Goal: Navigation & Orientation: Understand site structure

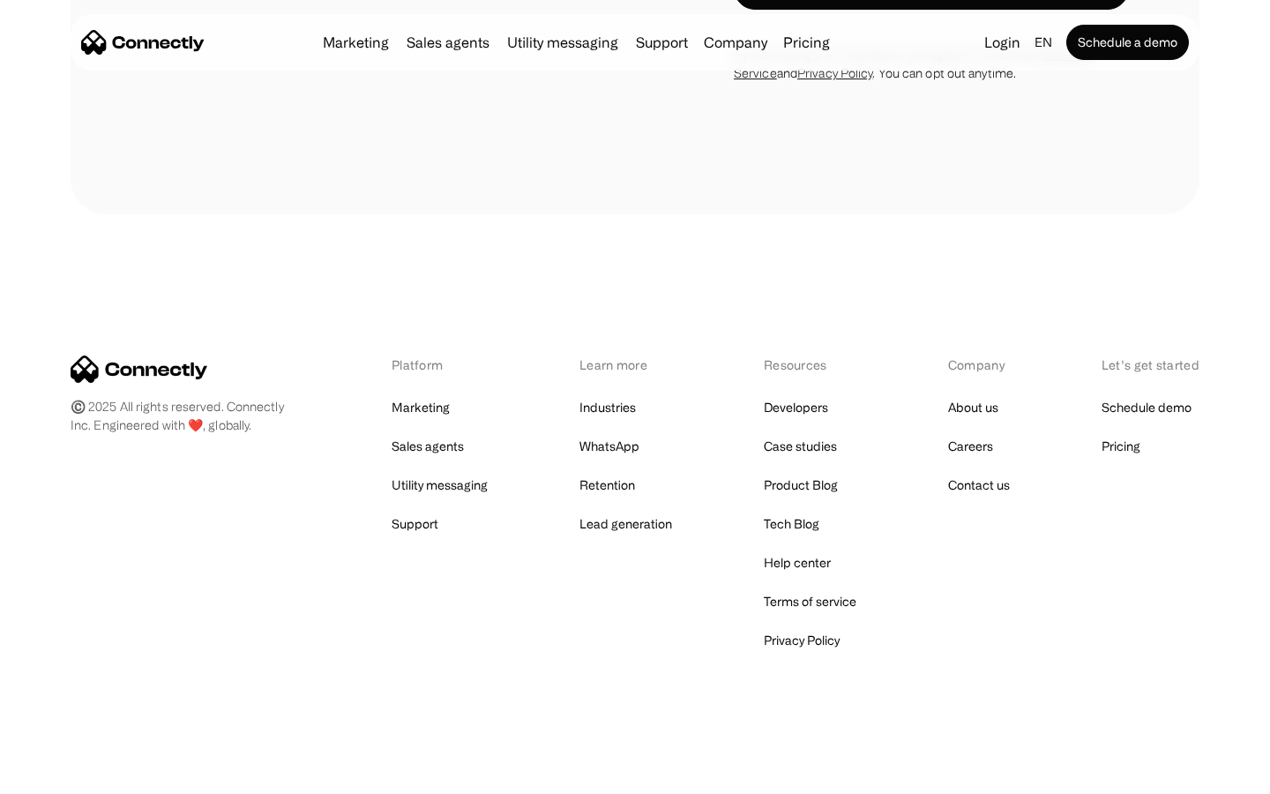
scroll to position [3404, 0]
